Goal: Information Seeking & Learning: Find specific fact

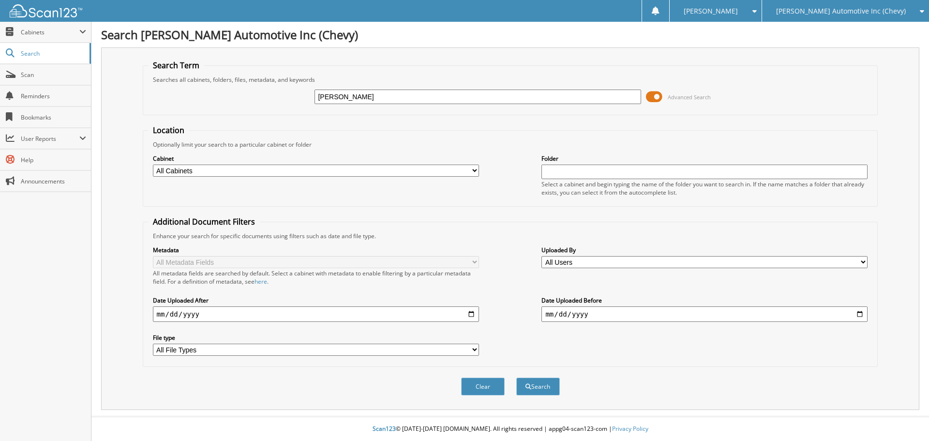
type input "[PERSON_NAME]"
click at [516, 377] on button "Search" at bounding box center [538, 386] width 44 height 18
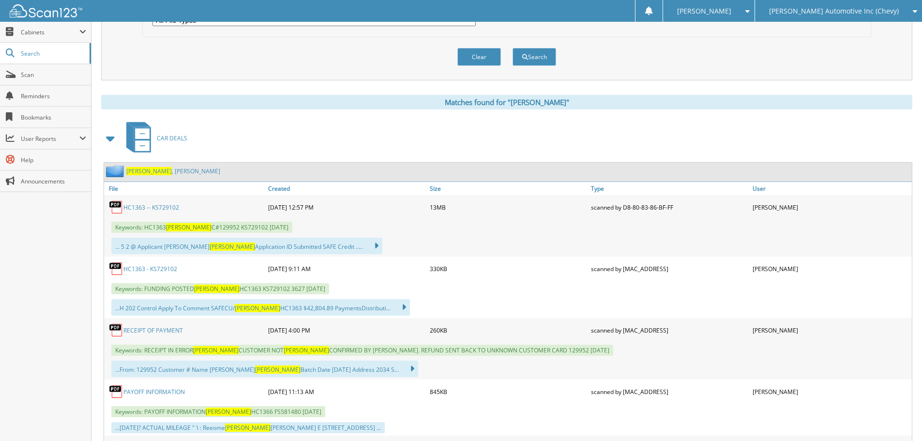
scroll to position [339, 0]
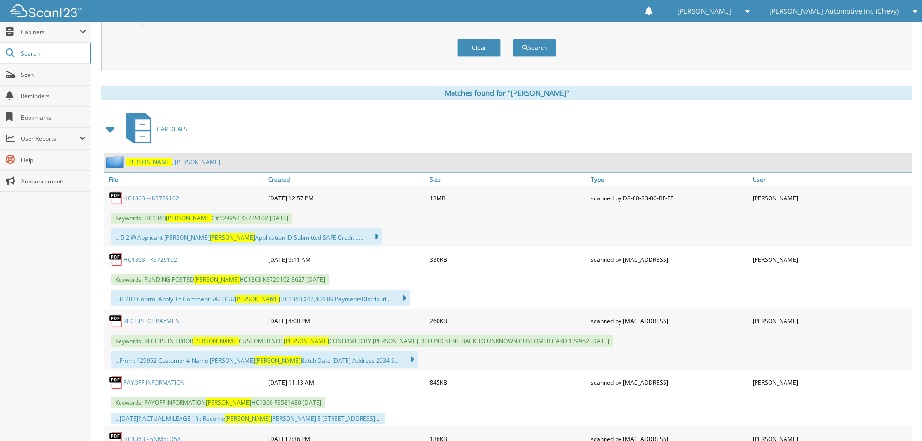
click at [157, 199] on link "HC1363 -- KS729102" at bounding box center [151, 198] width 56 height 8
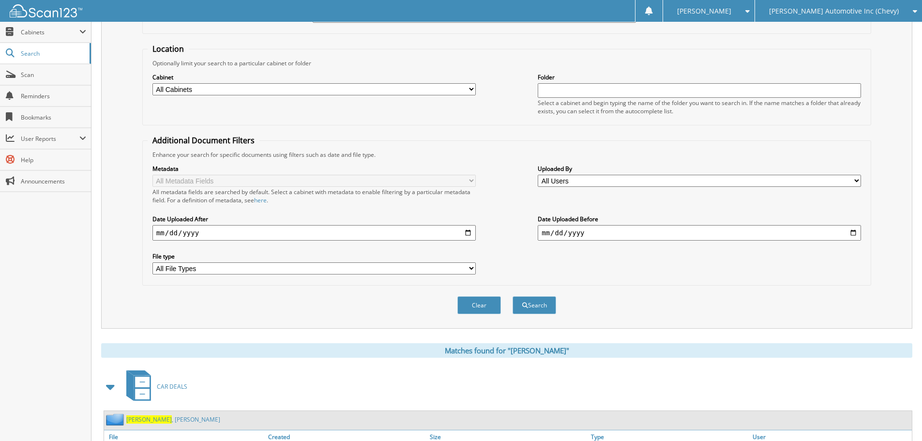
scroll to position [0, 0]
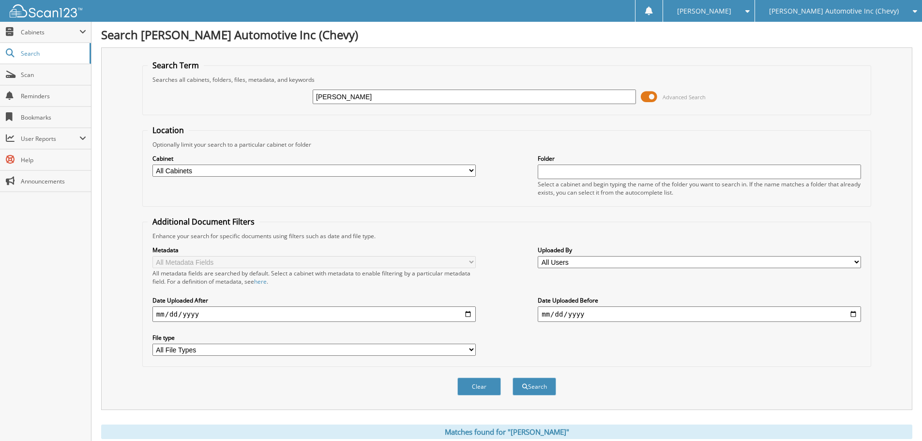
click at [314, 97] on input "[PERSON_NAME]" at bounding box center [474, 97] width 323 height 15
type input "pamelagould"
click at [512, 377] on button "Search" at bounding box center [534, 386] width 44 height 18
drag, startPoint x: 337, startPoint y: 95, endPoint x: 346, endPoint y: 99, distance: 10.0
click at [338, 95] on input "pamelagould" at bounding box center [474, 97] width 323 height 15
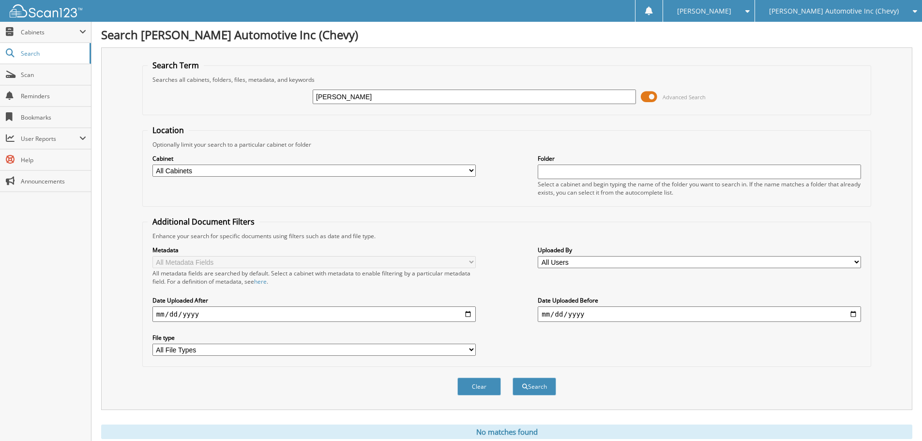
click at [374, 96] on input "[PERSON_NAME]" at bounding box center [474, 97] width 323 height 15
type input "pamela gould"
click at [512, 377] on button "Search" at bounding box center [534, 386] width 44 height 18
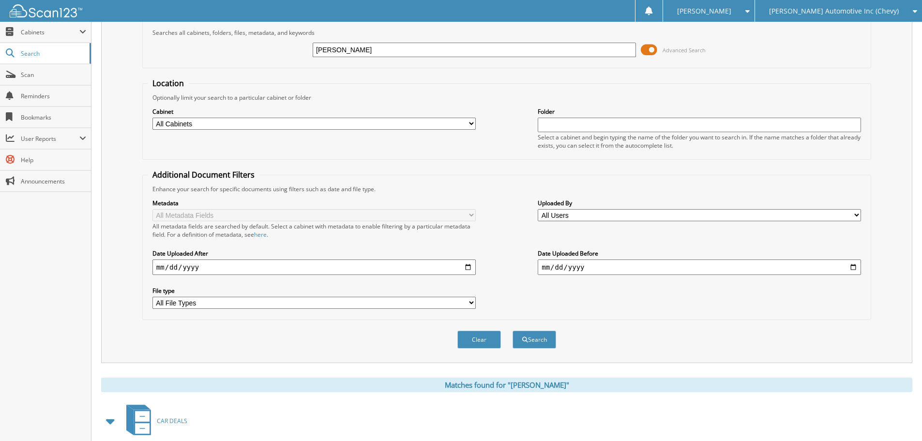
scroll to position [175, 0]
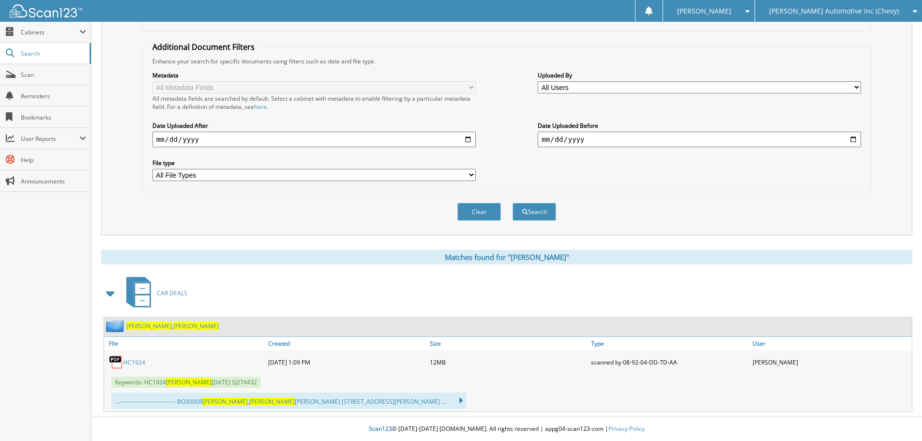
click at [136, 361] on link "HC1924" at bounding box center [134, 362] width 22 height 8
click at [367, 279] on div "CAR DEALS" at bounding box center [506, 293] width 811 height 38
click at [247, 294] on div "CAR DEALS" at bounding box center [506, 293] width 811 height 38
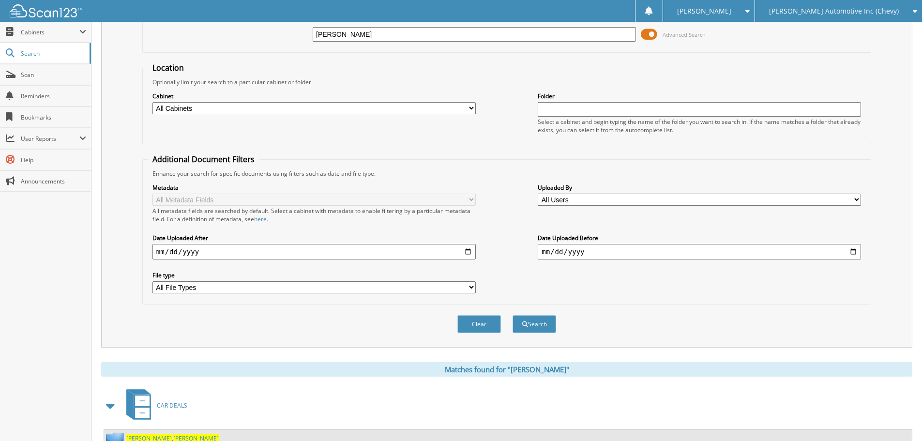
scroll to position [0, 0]
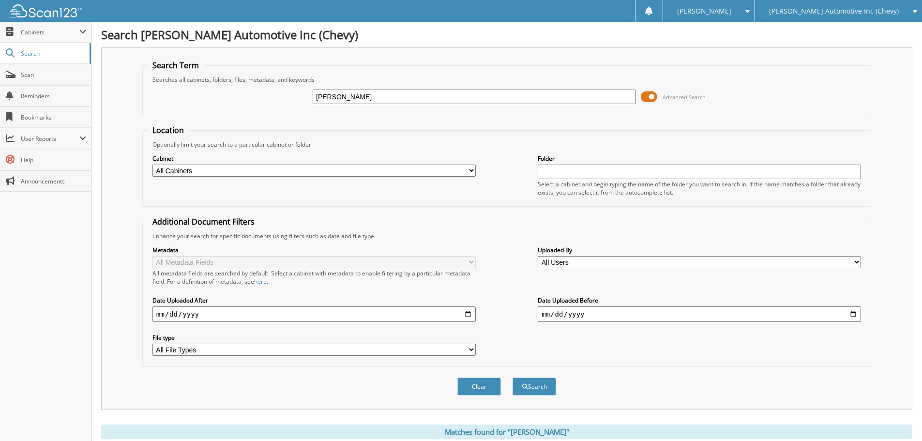
click at [873, 73] on div "Search Term Searches all cabinets, folders, files, metadata, and keywords pamel…" at bounding box center [506, 228] width 811 height 362
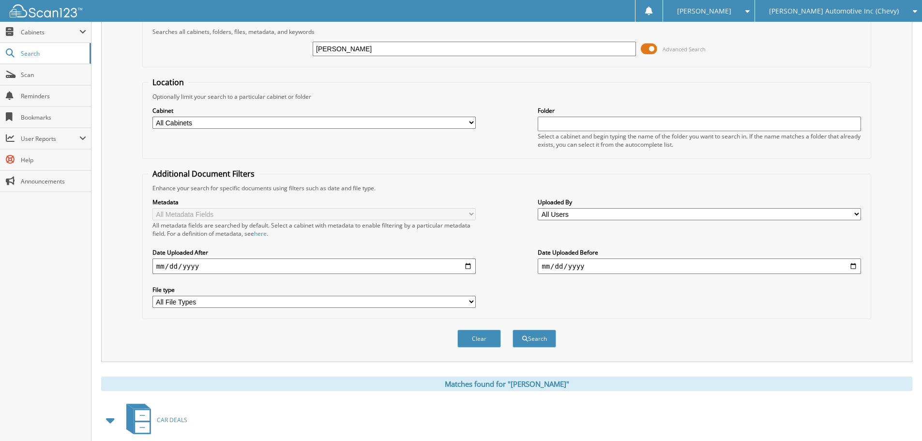
scroll to position [175, 0]
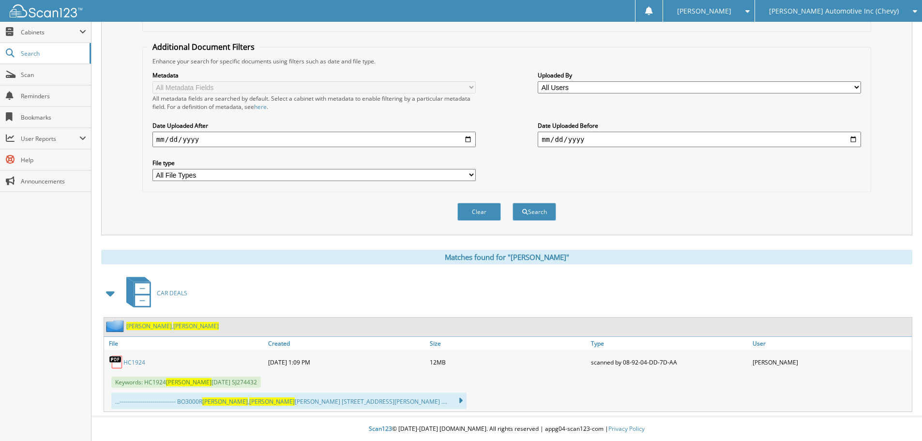
click at [173, 327] on span "PAMELA" at bounding box center [195, 326] width 45 height 8
